Goal: Task Accomplishment & Management: Complete application form

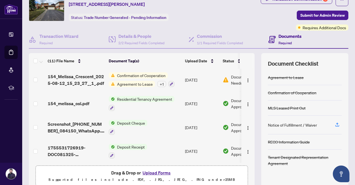
scroll to position [47, 0]
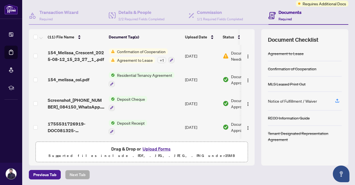
click at [154, 148] on button "Upload Forms" at bounding box center [156, 148] width 31 height 7
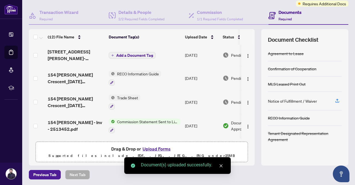
scroll to position [0, 0]
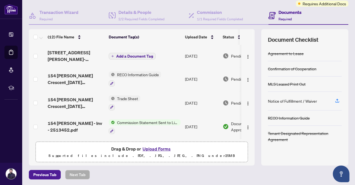
click at [137, 55] on span "Add a Document Tag" at bounding box center [134, 56] width 37 height 4
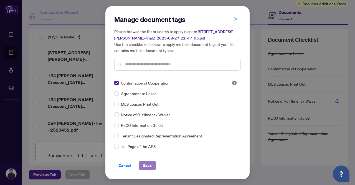
click at [147, 165] on span "Save" at bounding box center [147, 165] width 9 height 9
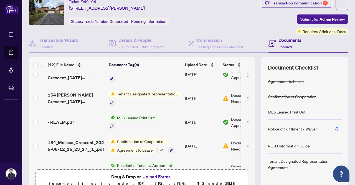
scroll to position [139, 0]
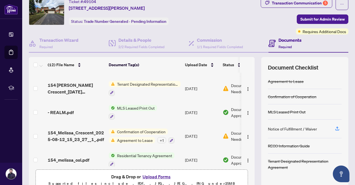
click at [159, 176] on button "Upload Forms" at bounding box center [156, 176] width 31 height 7
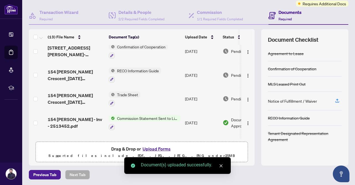
scroll to position [0, 0]
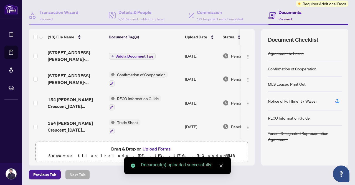
click at [136, 54] on span "Add a Document Tag" at bounding box center [134, 56] width 37 height 4
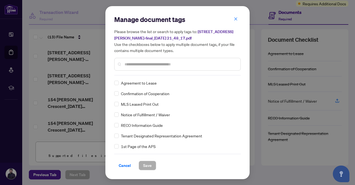
click at [142, 74] on div "Manage document tags Please browse the list or search to apply tags to: 154 [PE…" at bounding box center [177, 45] width 127 height 60
click at [145, 64] on input "text" at bounding box center [181, 64] width 112 height 6
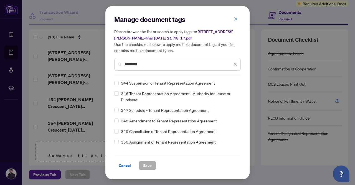
type input "*********"
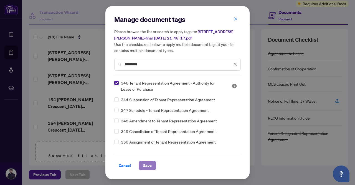
click at [147, 164] on span "Save" at bounding box center [147, 165] width 9 height 9
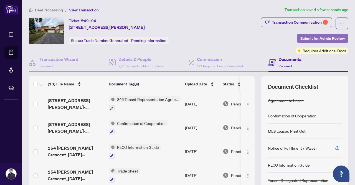
click at [301, 37] on span "Submit for Admin Review" at bounding box center [323, 38] width 44 height 9
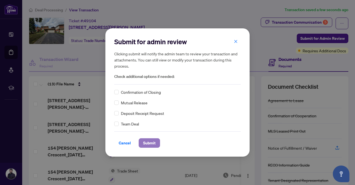
click at [147, 142] on span "Submit" at bounding box center [149, 142] width 12 height 9
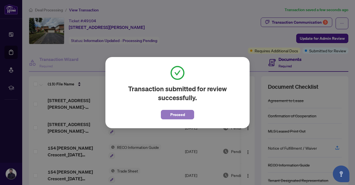
click at [174, 112] on span "Proceed" at bounding box center [177, 114] width 15 height 9
